Goal: Check status

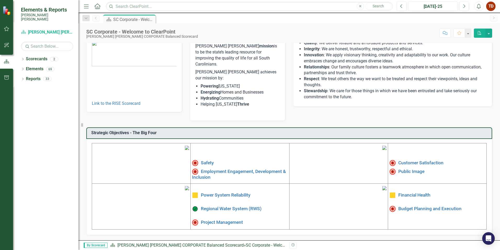
scroll to position [79, 0]
click at [413, 160] on link "Customer Satisfaction" at bounding box center [420, 162] width 45 height 5
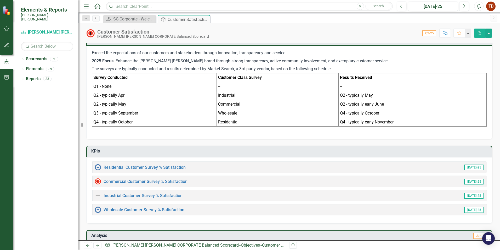
scroll to position [131, 0]
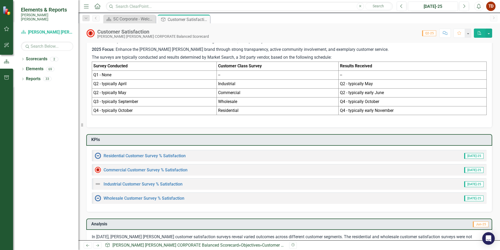
click at [115, 172] on div "Commercial Customer Survey % Satisfaction​" at bounding box center [141, 169] width 93 height 6
click at [156, 169] on link "Commercial Customer Survey % Satisfaction​" at bounding box center [146, 169] width 84 height 5
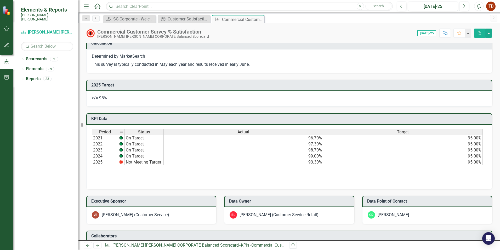
scroll to position [314, 0]
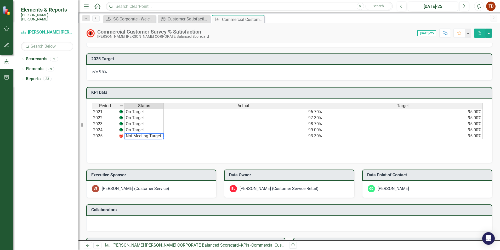
click at [131, 136] on td "Not Meeting Target" at bounding box center [144, 136] width 39 height 6
click at [142, 136] on td "Not Meeting Target" at bounding box center [144, 136] width 39 height 6
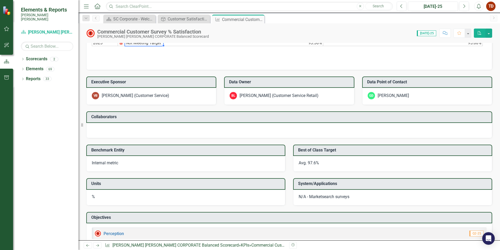
scroll to position [433, 0]
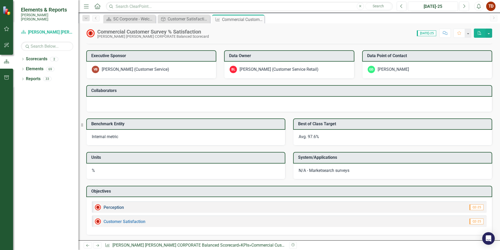
click at [112, 207] on link "Perception" at bounding box center [114, 207] width 20 height 5
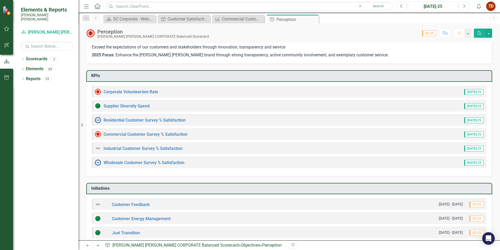
scroll to position [26, 0]
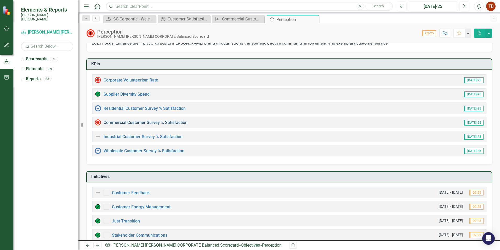
click at [143, 123] on link "Commercial Customer Survey % Satisfaction​" at bounding box center [146, 122] width 84 height 5
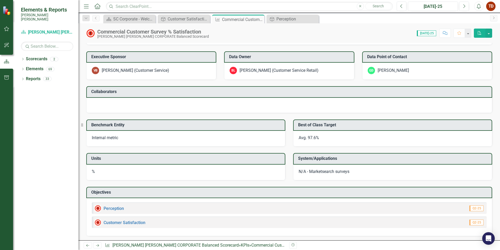
scroll to position [433, 0]
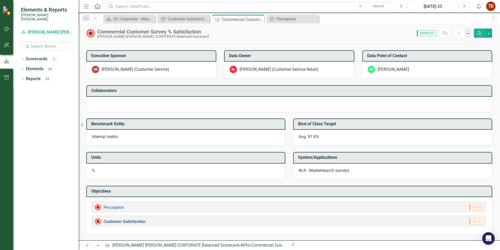
click at [116, 219] on link "Customer Satisfaction" at bounding box center [125, 221] width 42 height 5
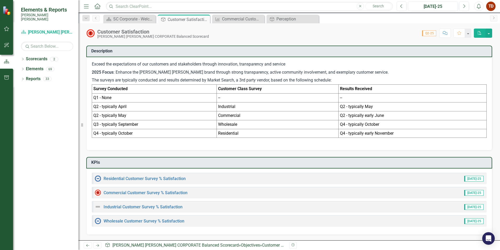
scroll to position [3, 0]
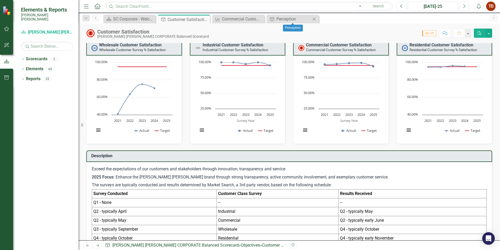
click at [316, 19] on icon "Close" at bounding box center [314, 19] width 5 height 4
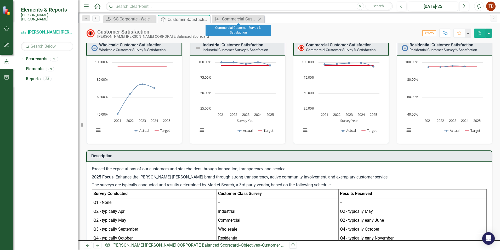
click at [264, 18] on div "KPI Commercial Customer Survey % Satisfaction​ Close" at bounding box center [238, 19] width 52 height 9
click at [259, 18] on icon "Close" at bounding box center [259, 19] width 5 height 4
click at [204, 19] on icon "Close" at bounding box center [204, 19] width 5 height 4
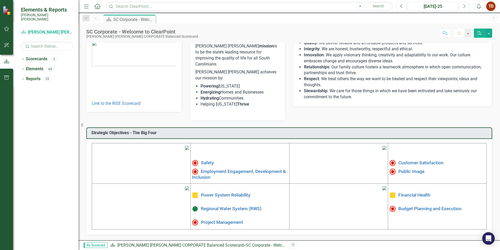
scroll to position [79, 0]
click at [399, 192] on link "Financial Health" at bounding box center [414, 194] width 32 height 5
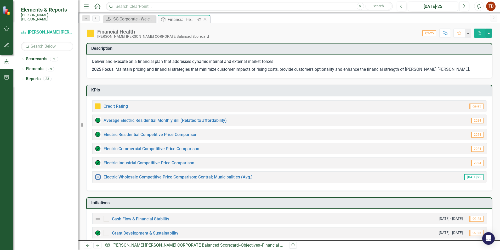
click at [206, 18] on icon "Close" at bounding box center [204, 19] width 5 height 4
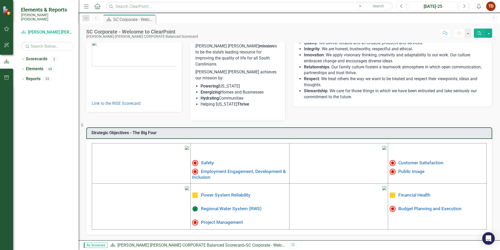
scroll to position [79, 0]
click at [420, 206] on link "Budget Planning and Execution" at bounding box center [429, 208] width 63 height 5
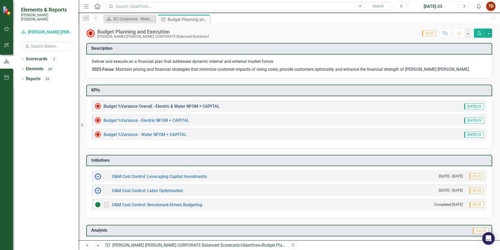
click at [176, 106] on link "Budget %Variance Overall - Electric & Water NFOM + CAPITAL" at bounding box center [162, 106] width 116 height 5
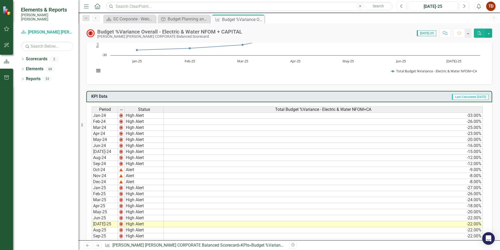
scroll to position [52, 0]
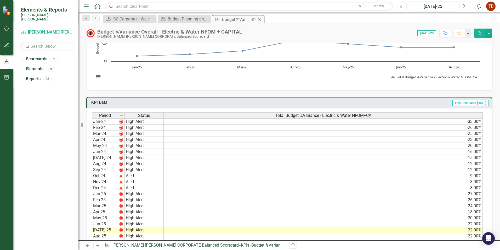
click at [262, 19] on icon "Close" at bounding box center [259, 19] width 5 height 4
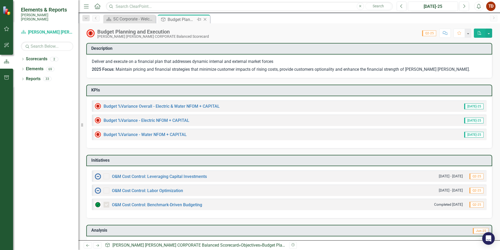
click at [205, 20] on icon at bounding box center [205, 19] width 3 height 3
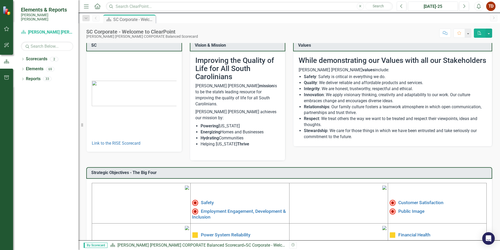
scroll to position [0, 0]
